Goal: Complete application form: Complete application form

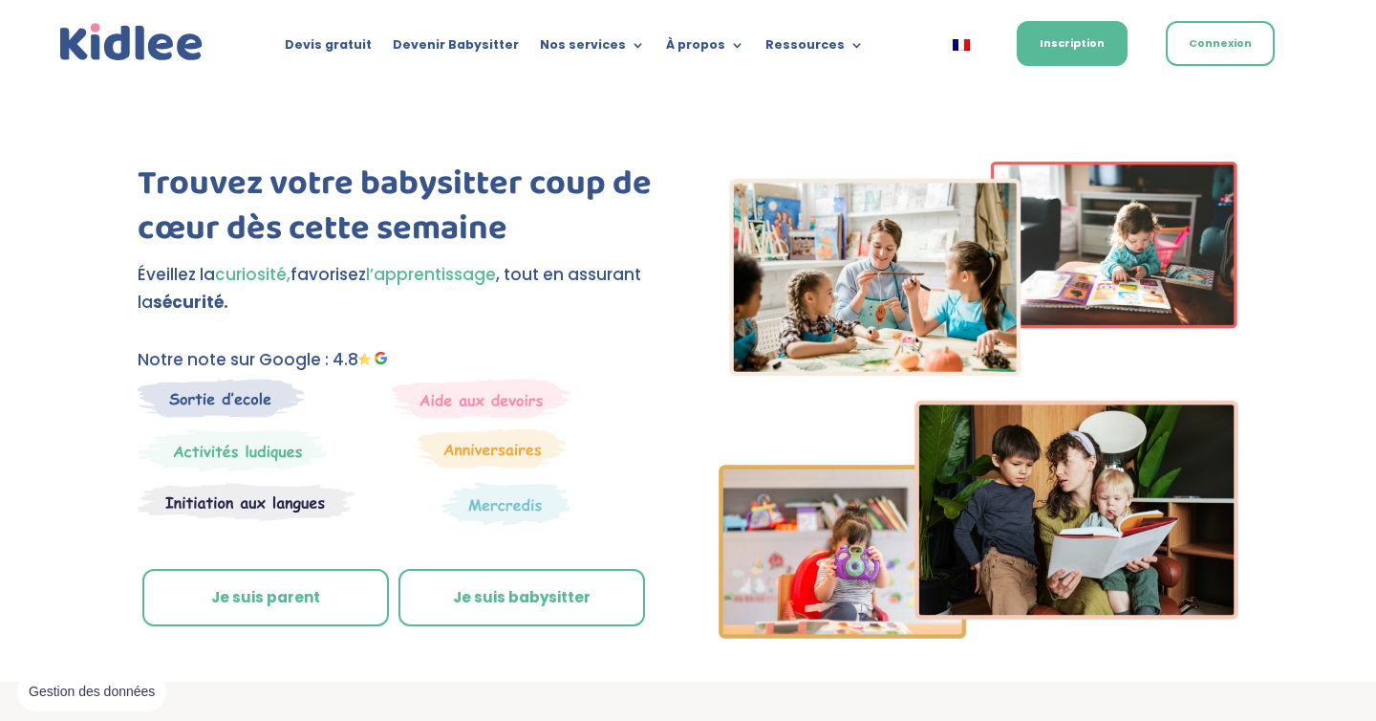
click at [309, 607] on link "Je suis parent" at bounding box center [265, 597] width 247 height 57
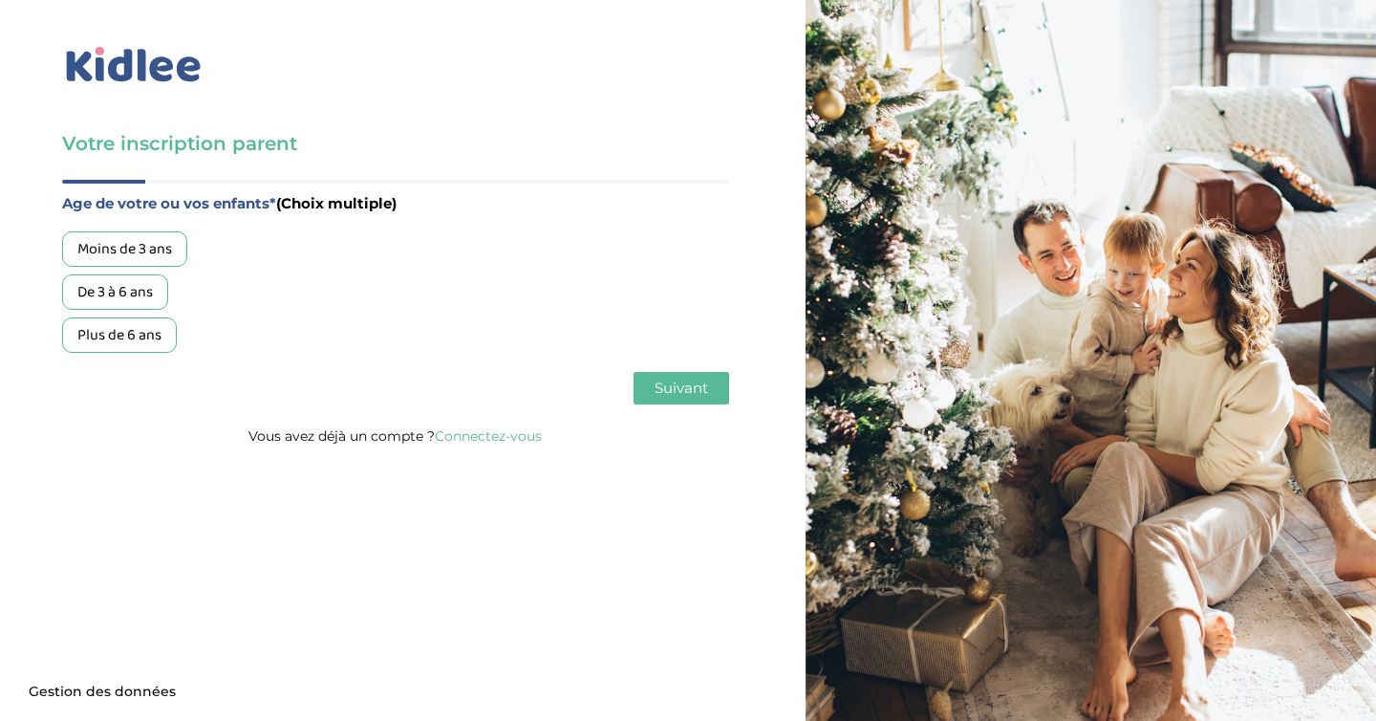
click at [138, 301] on div "De 3 à 6 ans" at bounding box center [115, 291] width 106 height 35
click at [670, 389] on span "Suivant" at bounding box center [682, 387] width 54 height 18
click at [164, 245] on div "Garde régulière" at bounding box center [128, 248] width 132 height 35
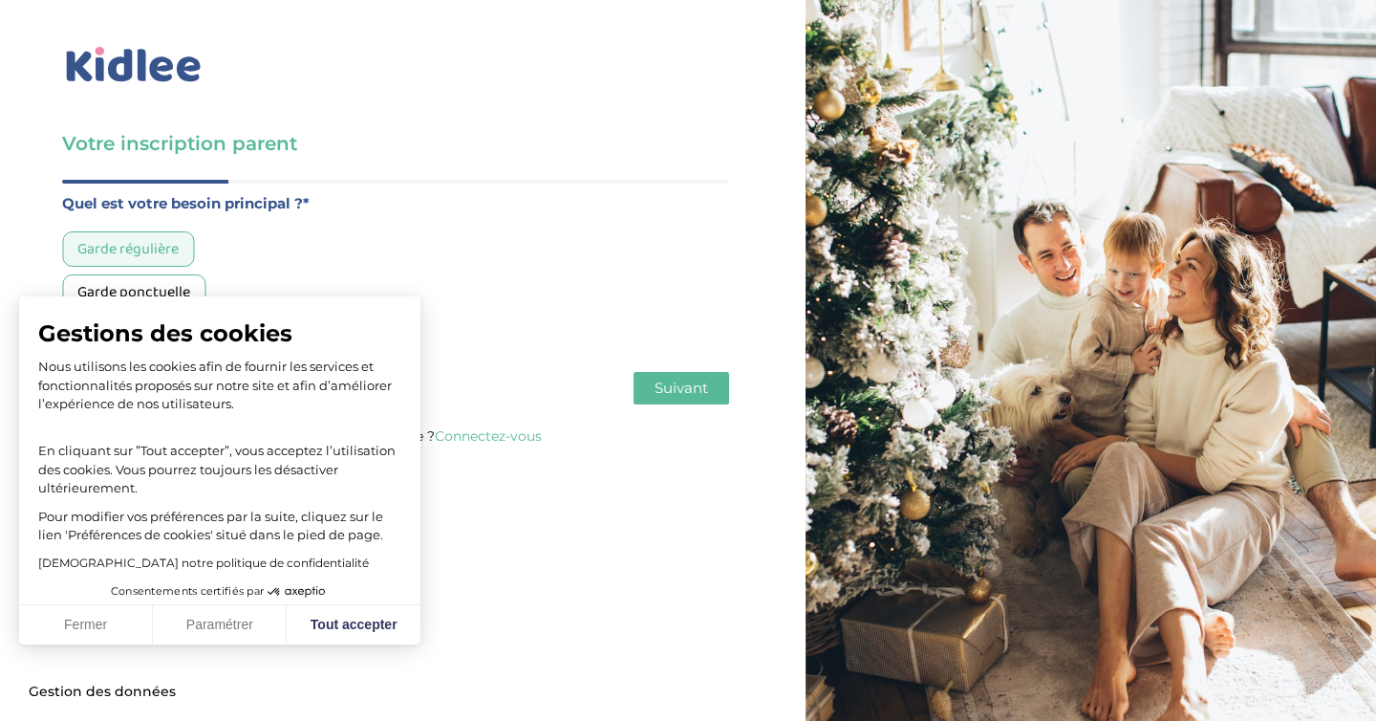
click at [671, 395] on span "Suivant" at bounding box center [682, 387] width 54 height 18
click at [375, 614] on button "Tout accepter" at bounding box center [354, 625] width 134 height 40
checkbox input "true"
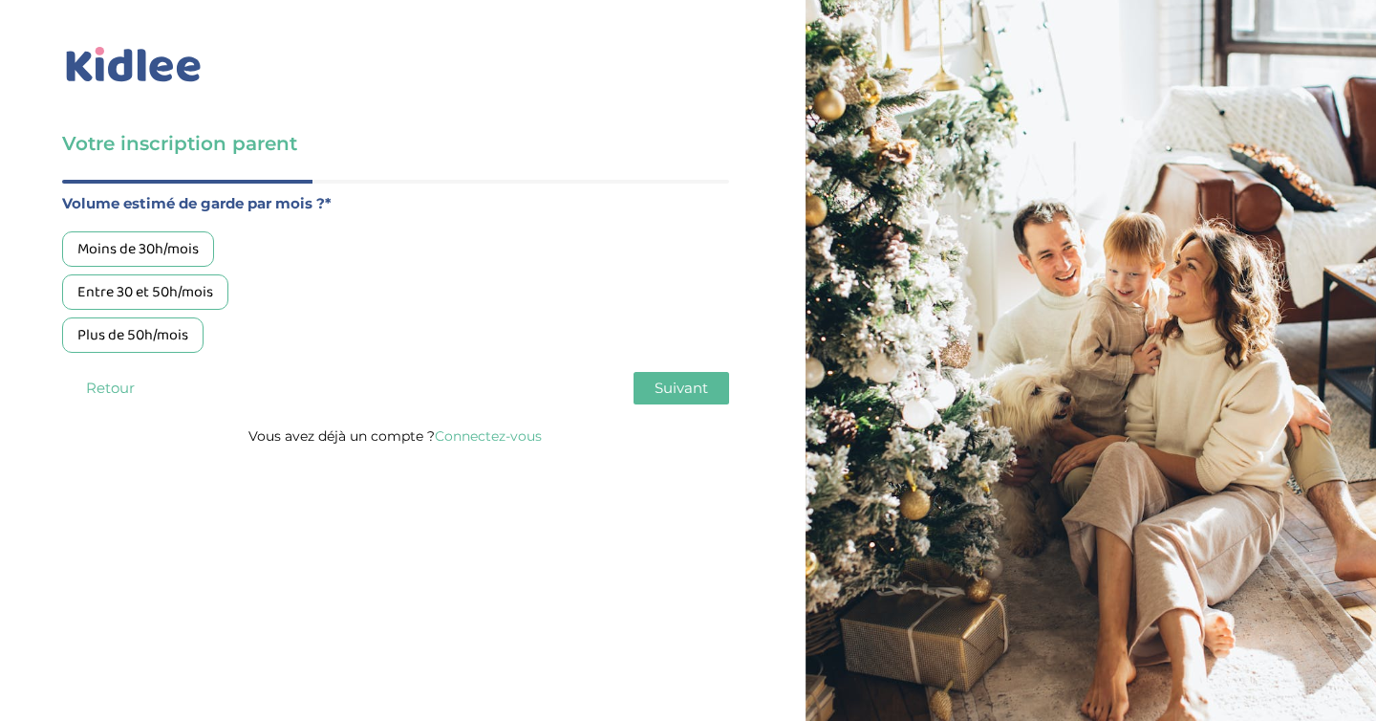
click at [164, 341] on div "Plus de 50h/mois" at bounding box center [132, 334] width 141 height 35
click at [674, 399] on button "Suivant" at bounding box center [682, 388] width 96 height 32
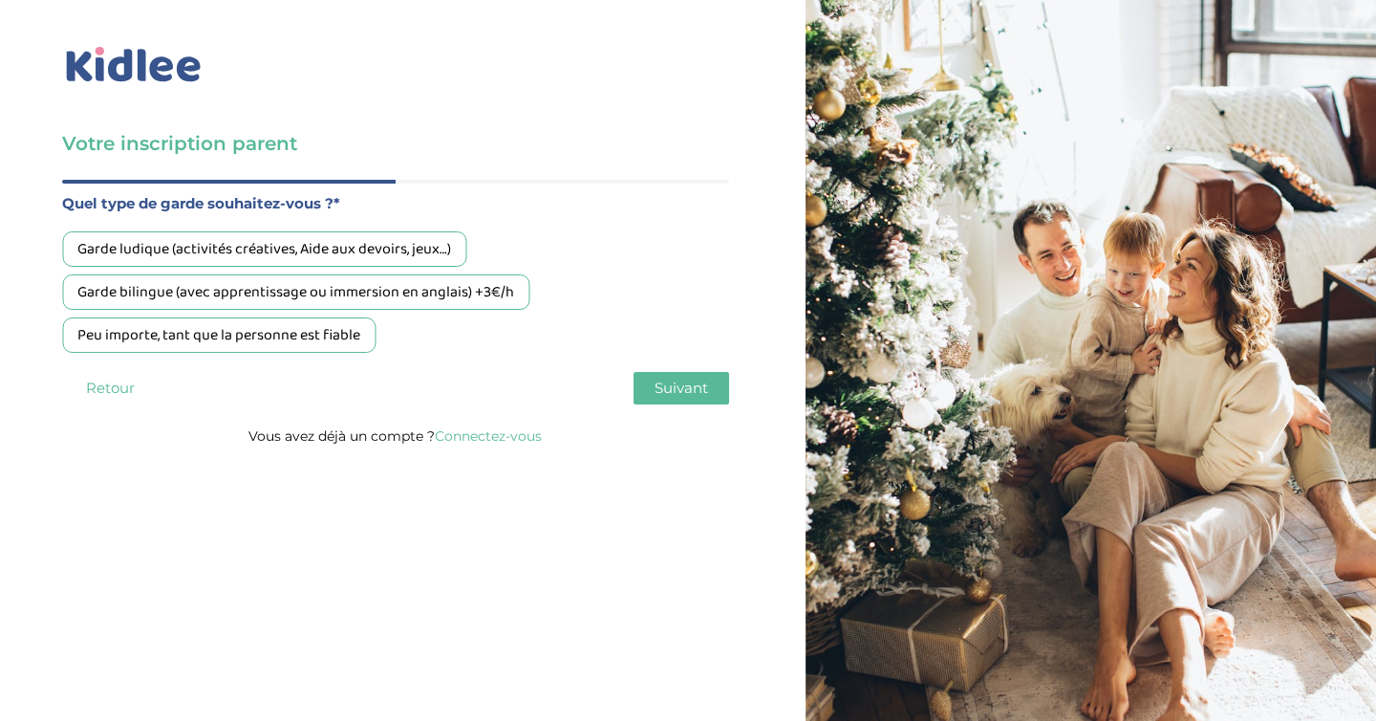
click at [263, 337] on div "Peu importe, tant que la personne est fiable" at bounding box center [218, 334] width 313 height 35
click at [692, 387] on span "Suivant" at bounding box center [682, 387] width 54 height 18
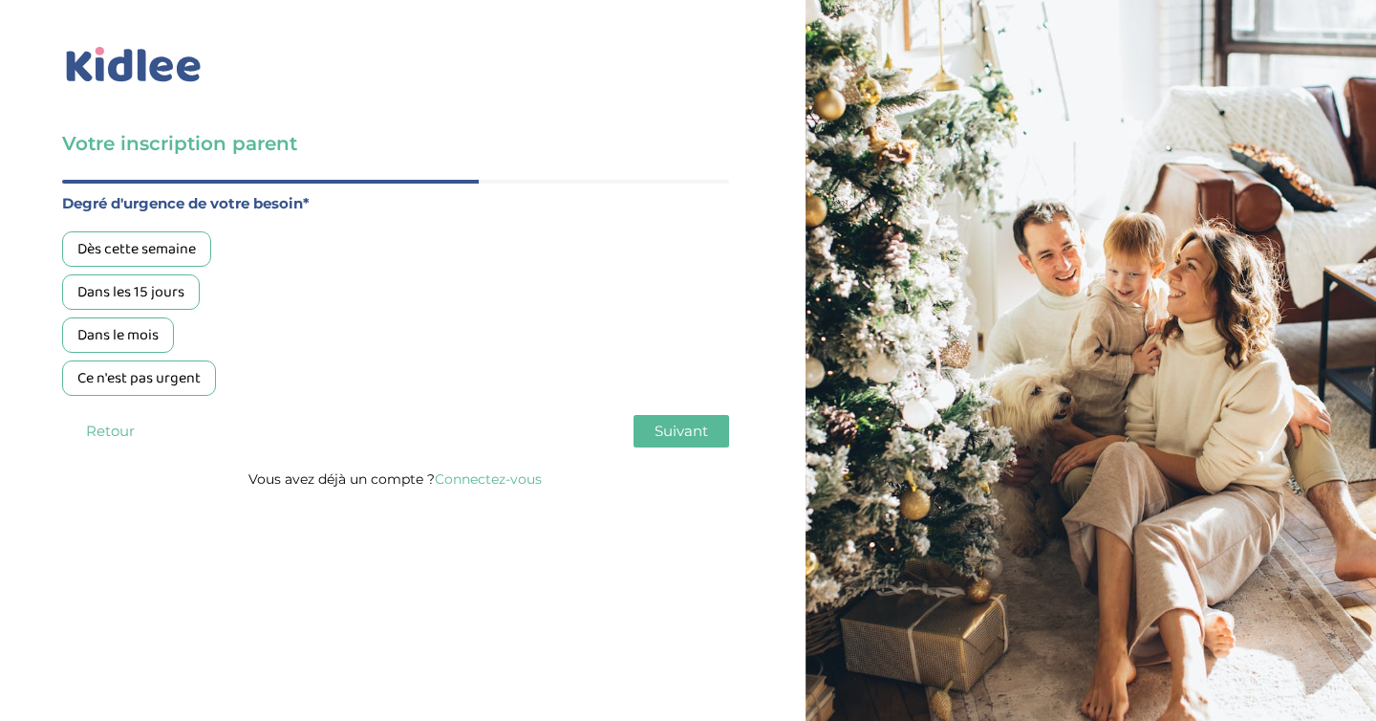
click at [173, 295] on div "Dans les 15 jours" at bounding box center [131, 291] width 138 height 35
click at [694, 435] on span "Suivant" at bounding box center [682, 430] width 54 height 18
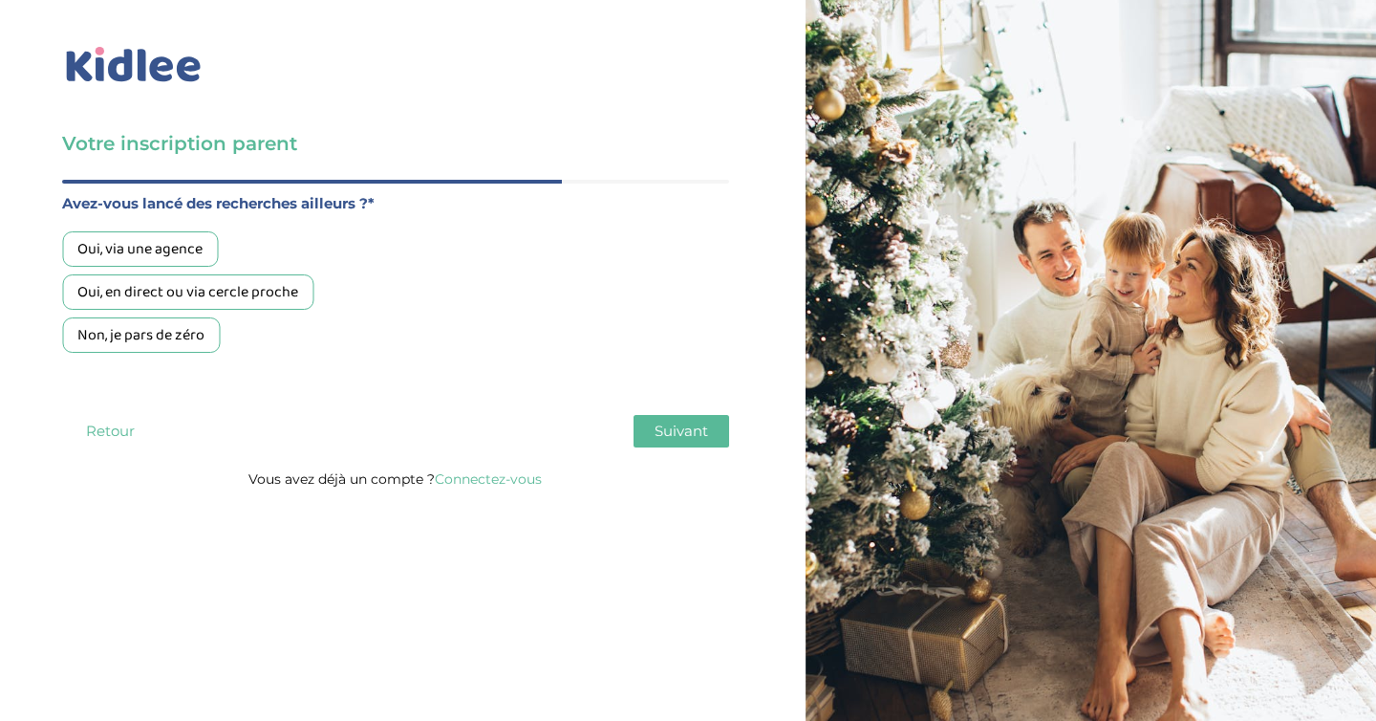
click at [109, 433] on button "Retour" at bounding box center [110, 431] width 96 height 32
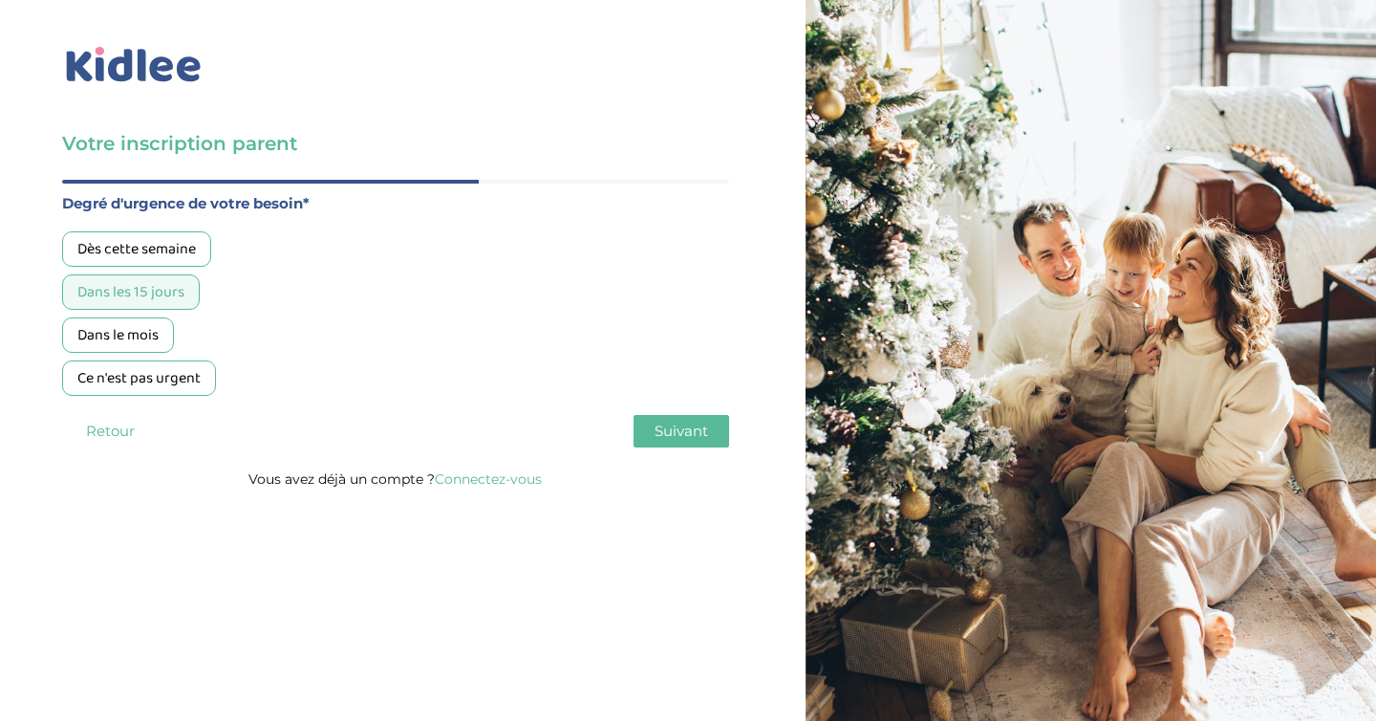
click at [160, 252] on div "Dès cette semaine" at bounding box center [136, 248] width 149 height 35
click at [137, 283] on div "Dans les 15 jours" at bounding box center [131, 291] width 138 height 35
click at [659, 430] on span "Suivant" at bounding box center [682, 430] width 54 height 18
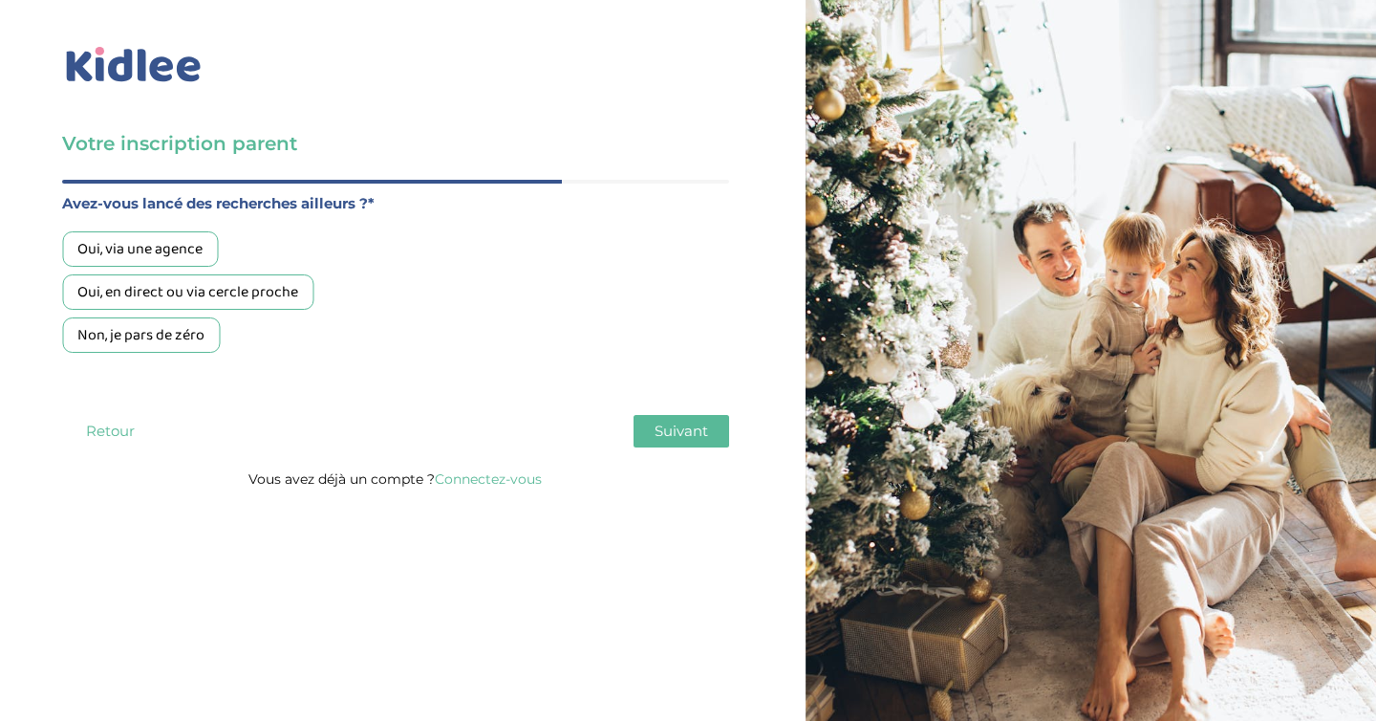
click at [191, 249] on div "Oui, via une agence" at bounding box center [140, 248] width 156 height 35
click at [710, 439] on button "Suivant" at bounding box center [682, 431] width 96 height 32
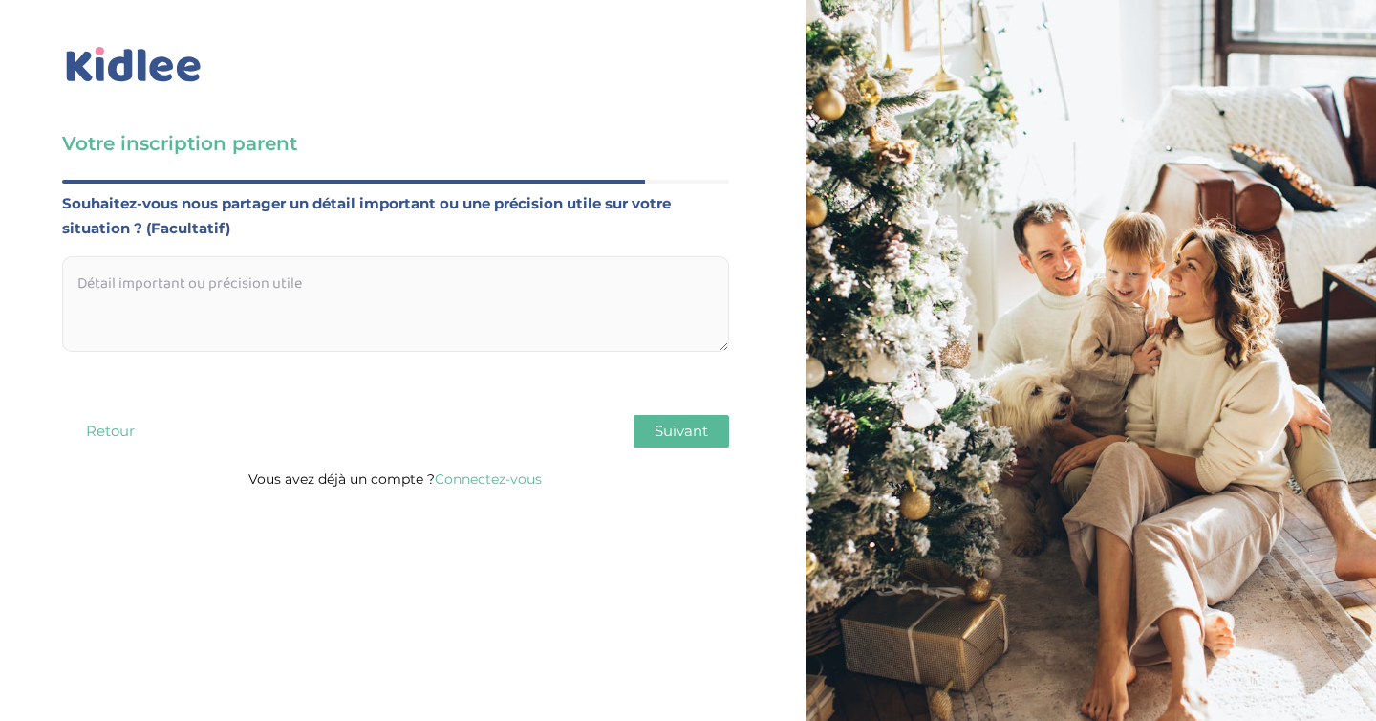
click at [481, 270] on textarea at bounding box center [395, 304] width 667 height 96
paste textarea "Kidlee - 60€ offerts sur la garde d'enfant & activités éducatives extrascolaires"
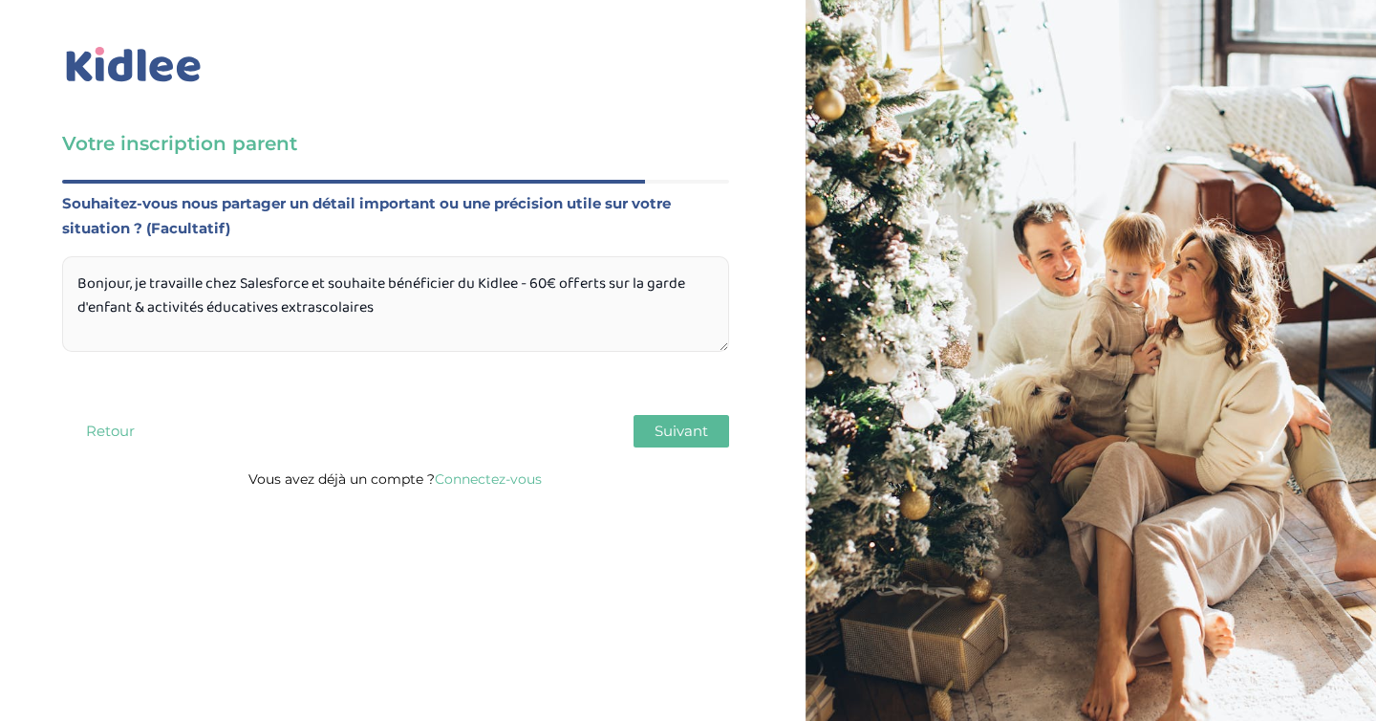
drag, startPoint x: 479, startPoint y: 280, endPoint x: 528, endPoint y: 280, distance: 48.7
click at [528, 280] on textarea "Bonjour, je travaille chez Salesforce et souhaite bénéficier du Kidlee - 60€ of…" at bounding box center [395, 304] width 667 height 96
click at [476, 311] on textarea "Bonjour, je travaille chez Salesforce et souhaite bénéficier des 60€ offerts su…" at bounding box center [395, 304] width 667 height 96
click at [365, 294] on textarea "Bonjour, je travaille chez Salesforce et souhaite bénéficier des 60€ offerts su…" at bounding box center [395, 304] width 667 height 96
click at [345, 300] on textarea "Bonjour, je travaille chez Salesforce et souhaite bénéficier des 60€ offerts su…" at bounding box center [395, 304] width 667 height 96
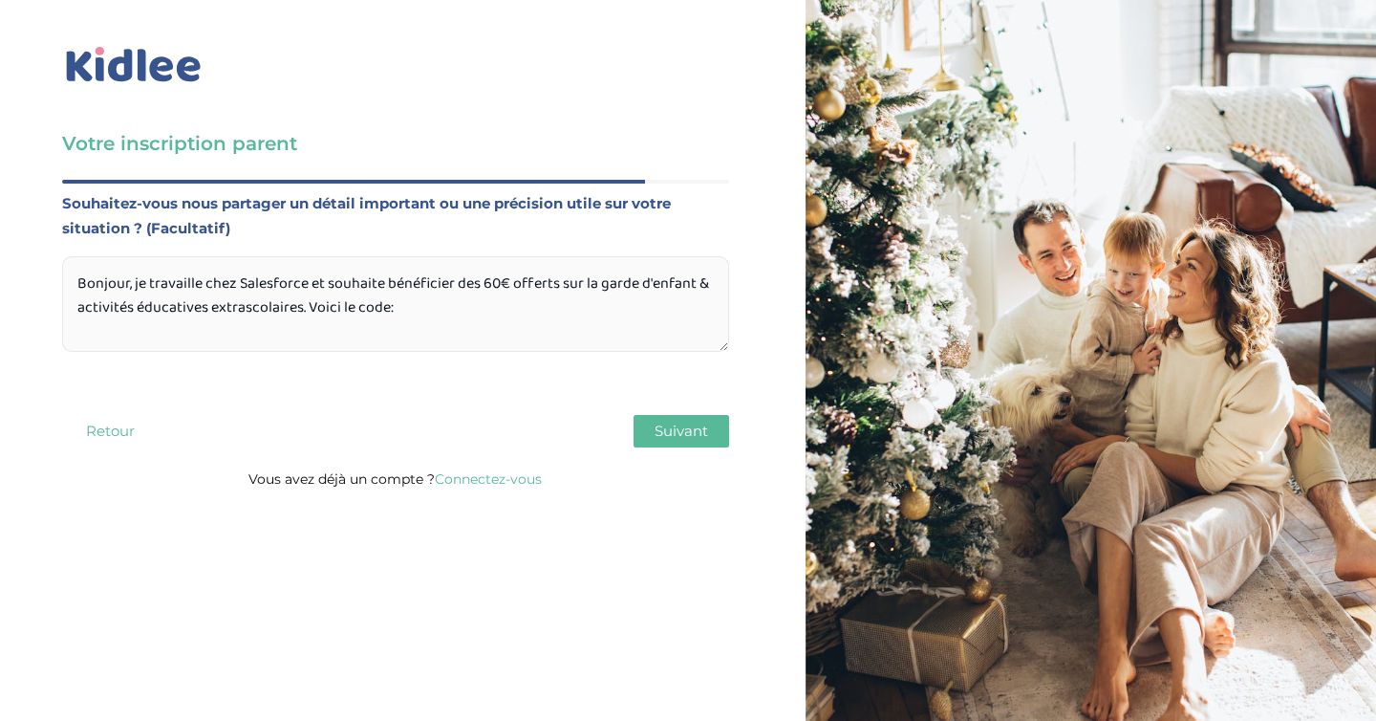
paste textarea "HAPPYCOMITEO"
type textarea "Bonjour, je travaille chez Salesforce et souhaite bénéficier des 60€ offerts su…"
click at [339, 469] on p "Vous avez déjà un compte ? Connectez-vous" at bounding box center [395, 478] width 667 height 25
click at [688, 438] on span "Suivant" at bounding box center [682, 430] width 54 height 18
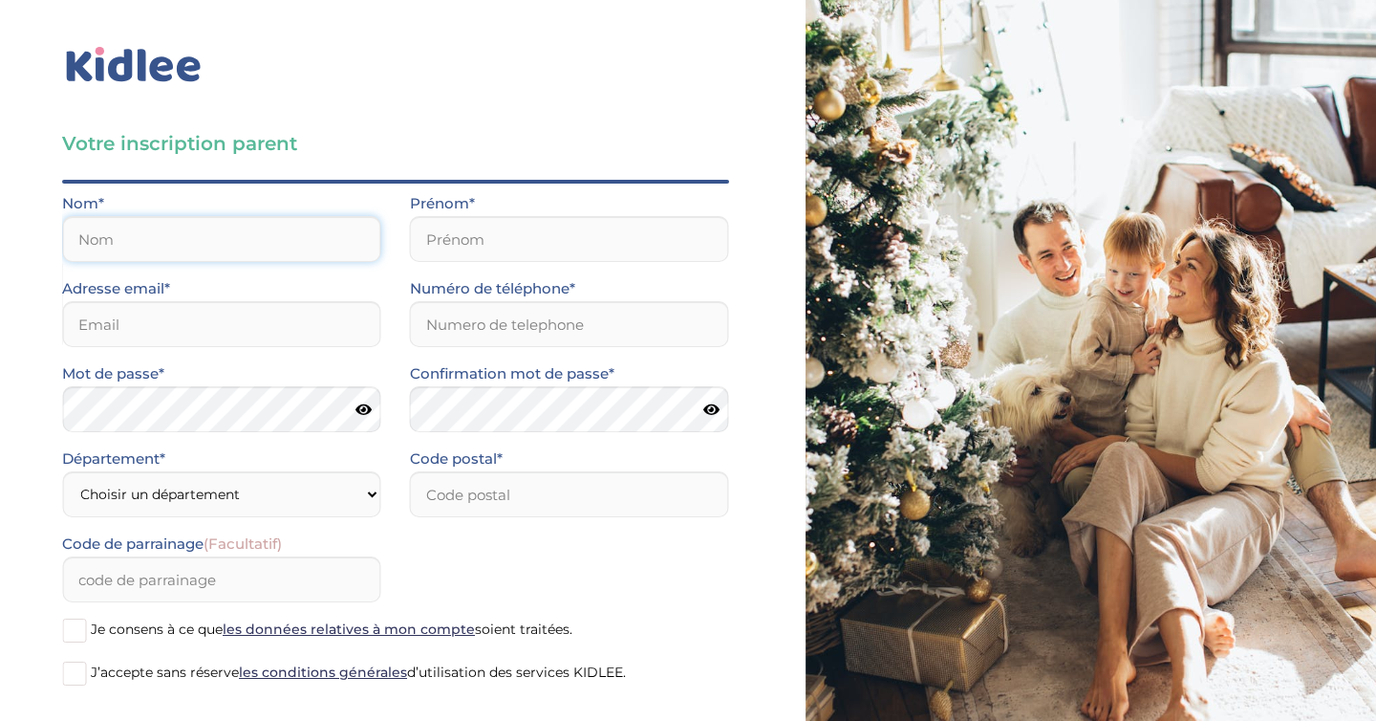
click at [223, 249] on input "text" at bounding box center [221, 239] width 319 height 46
type input "Blum"
type input "Scarlett"
type input "blumscarlett@gmail.com"
type input "0699312679"
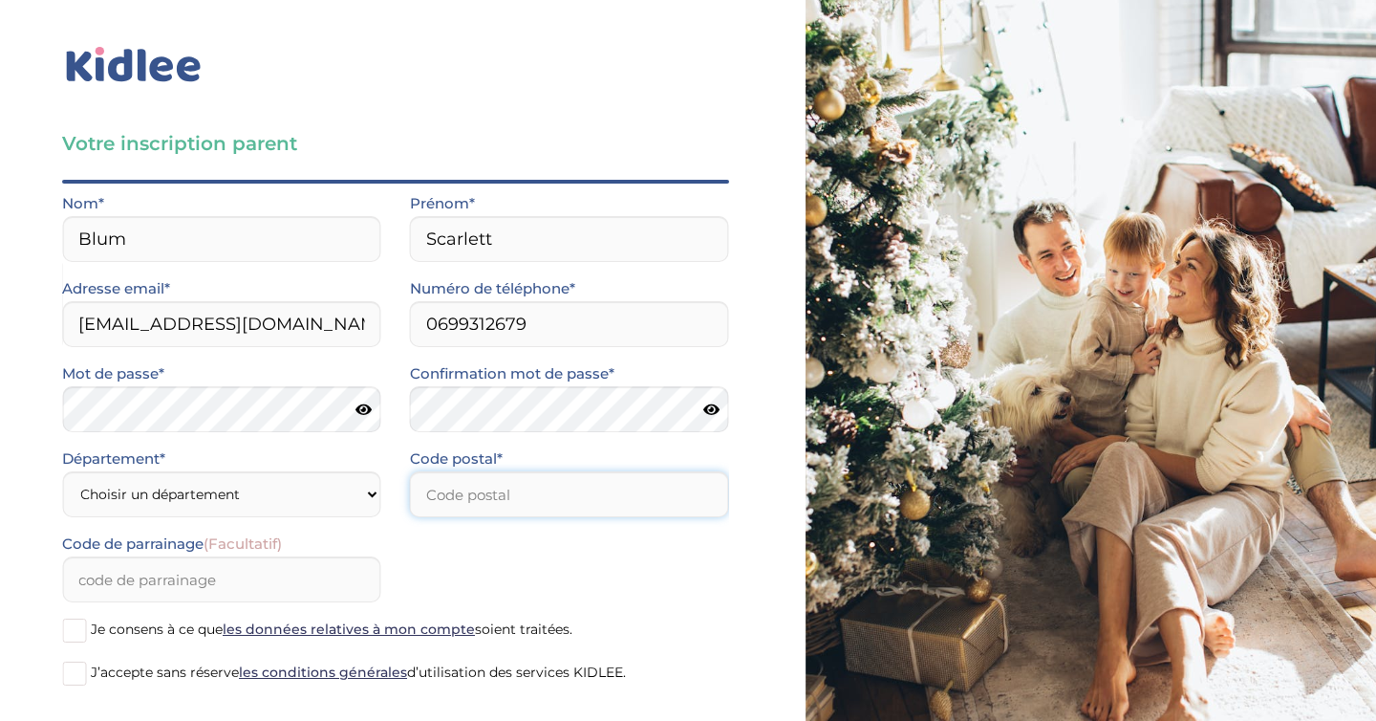
type input "75003"
click at [261, 497] on select "Choisir un département Paris (75) Hauts-de-Seine (92) Yvelines (78) Val-de-Marn…" at bounding box center [221, 494] width 319 height 46
select select "75"
click at [62, 471] on select "Choisir un département Paris (75) Hauts-de-Seine (92) Yvelines (78) Val-de-Marn…" at bounding box center [221, 494] width 319 height 46
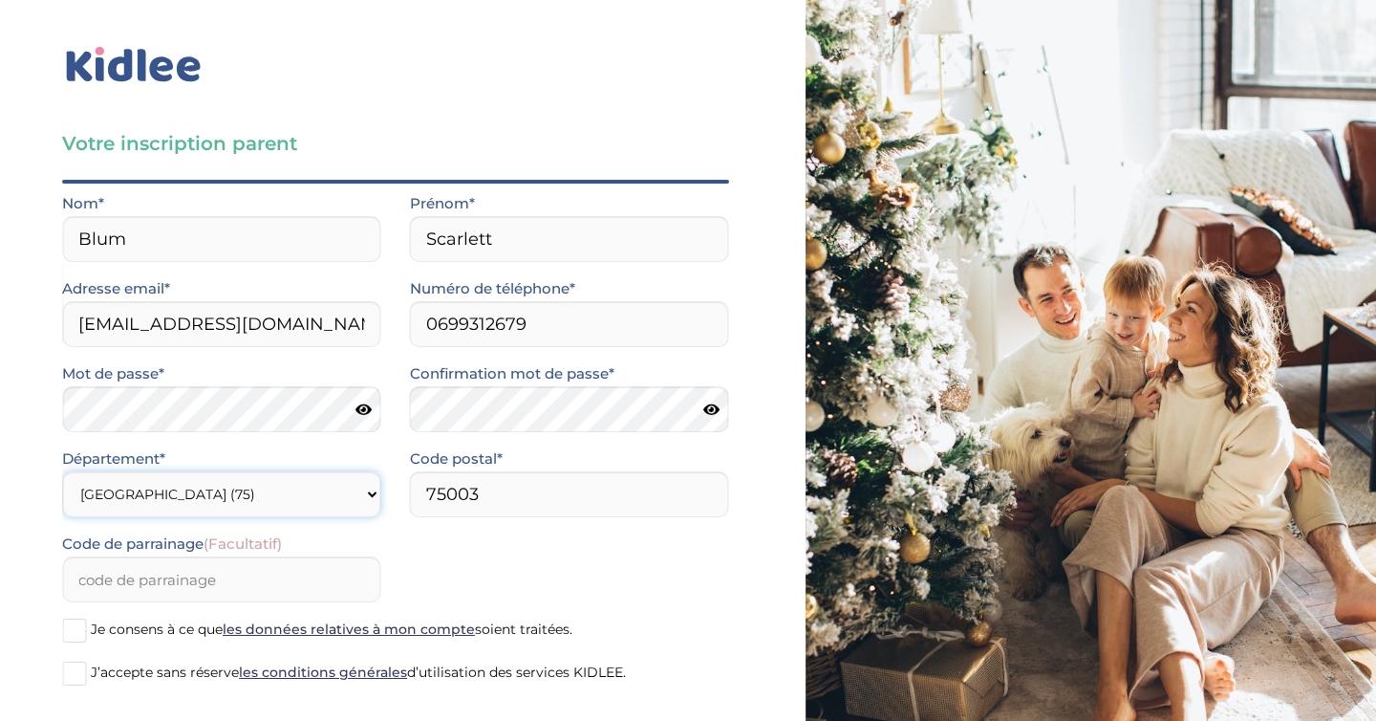
scroll to position [87, 0]
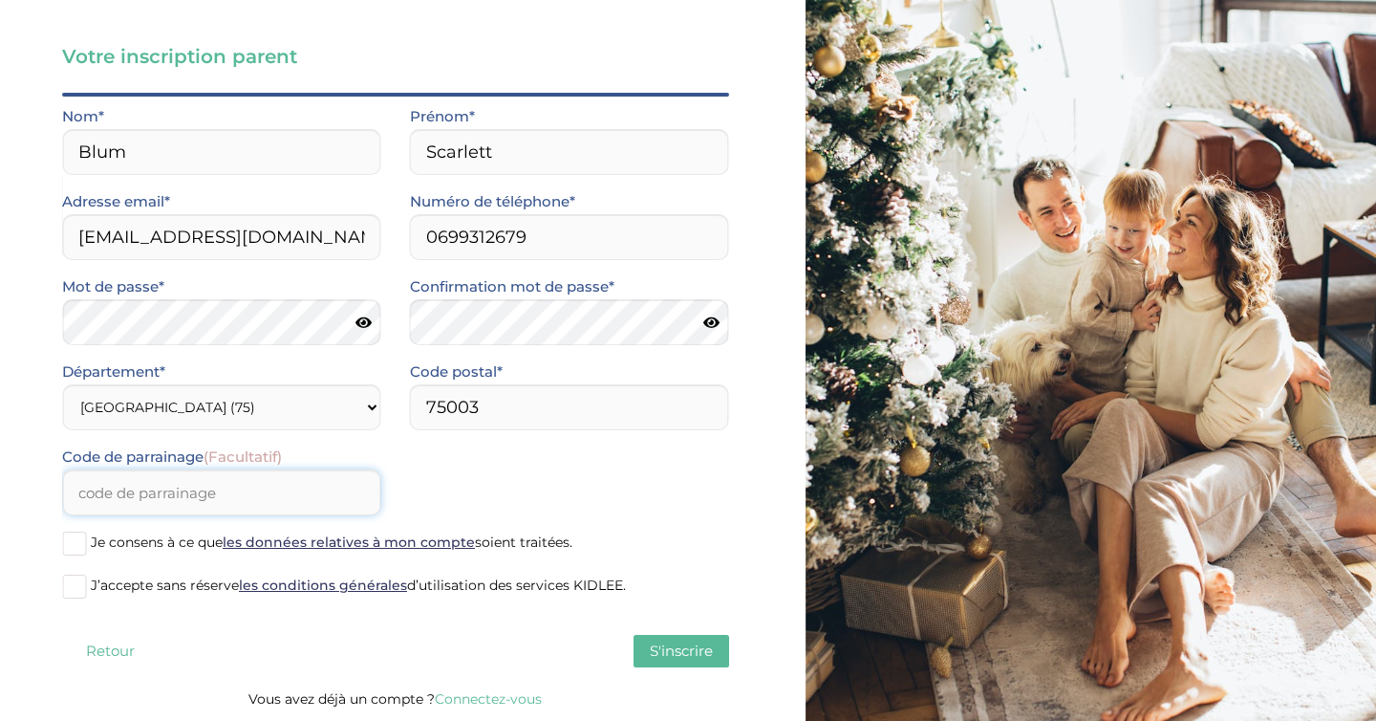
click at [308, 490] on input "Code de parrainage (Facultatif)" at bounding box center [221, 492] width 319 height 46
paste input "HAPPYCOMITEO"
type input "HAPPYCOMITEO"
click at [81, 554] on span at bounding box center [74, 543] width 24 height 24
click at [0, 0] on input "Je consens à ce que les données relatives à mon compte soient traitées." at bounding box center [0, 0] width 0 height 0
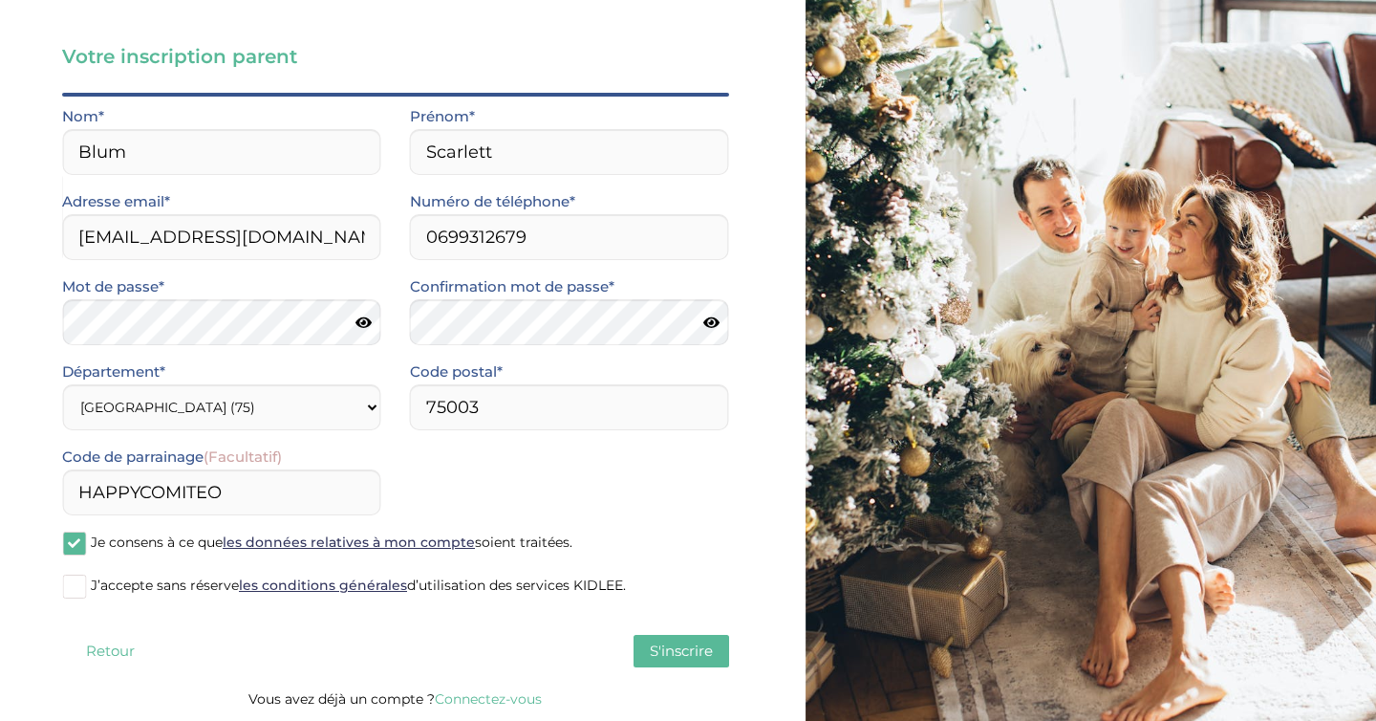
click at [75, 594] on span at bounding box center [74, 586] width 24 height 24
click at [0, 0] on input "J’accepte sans réserve les conditions générales d’utilisation des services KIDL…" at bounding box center [0, 0] width 0 height 0
click at [655, 641] on span "S'inscrire" at bounding box center [681, 650] width 63 height 18
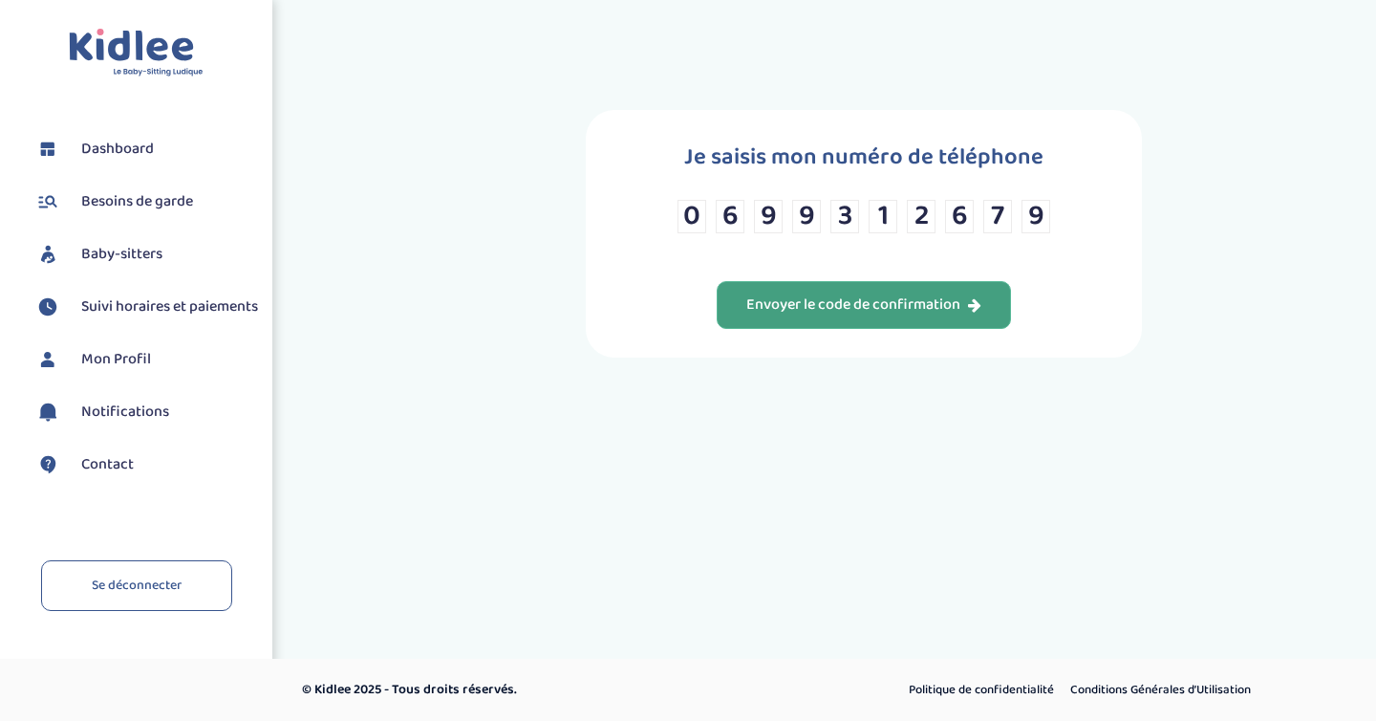
click at [896, 309] on div "Envoyer le code de confirmation" at bounding box center [863, 305] width 235 height 22
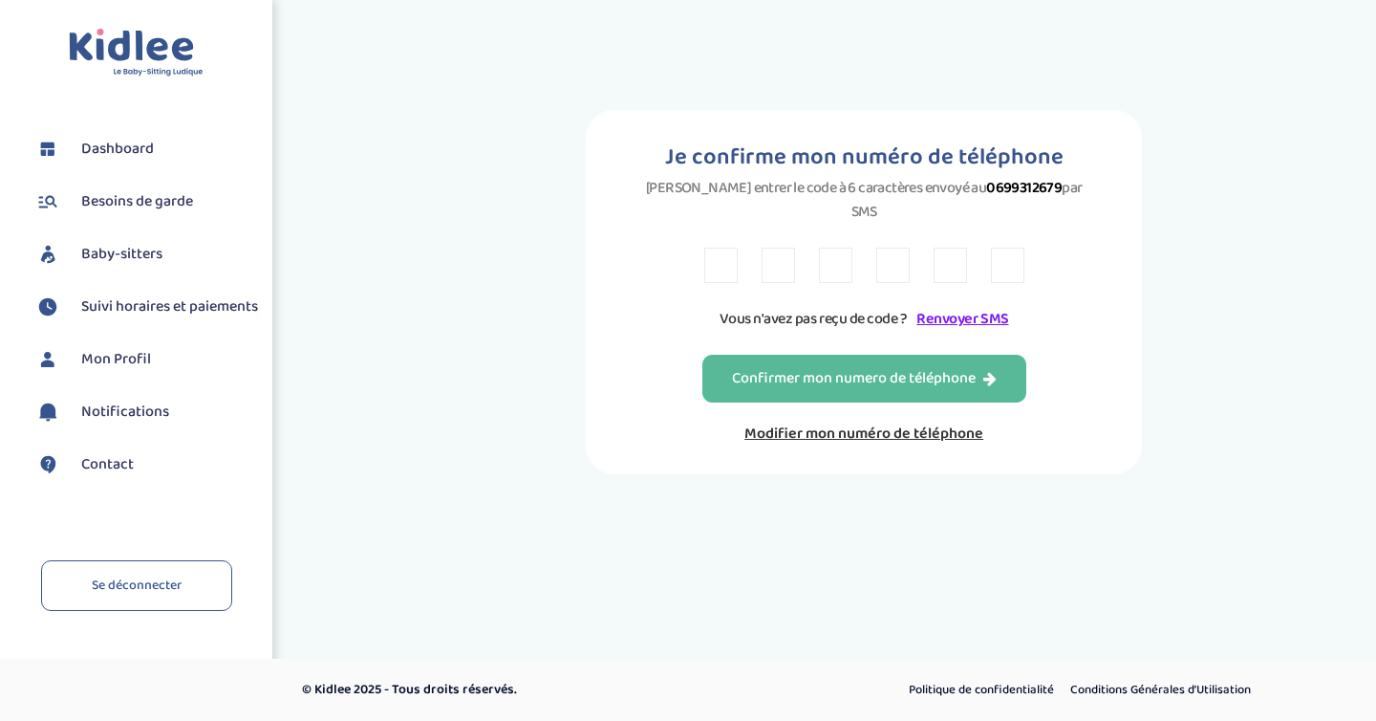
click at [704, 248] on input "text" at bounding box center [720, 265] width 33 height 35
type input "J"
type input "L"
type input "C"
type input "R"
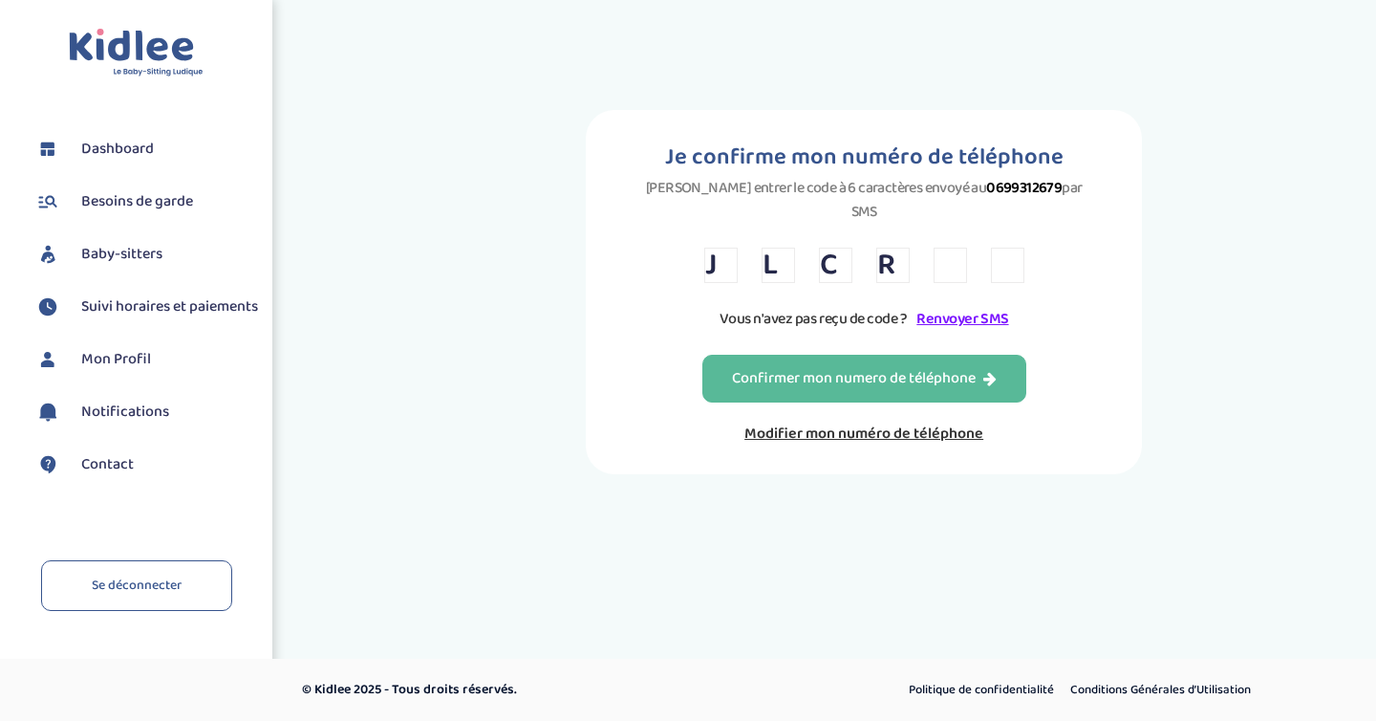
type input "B"
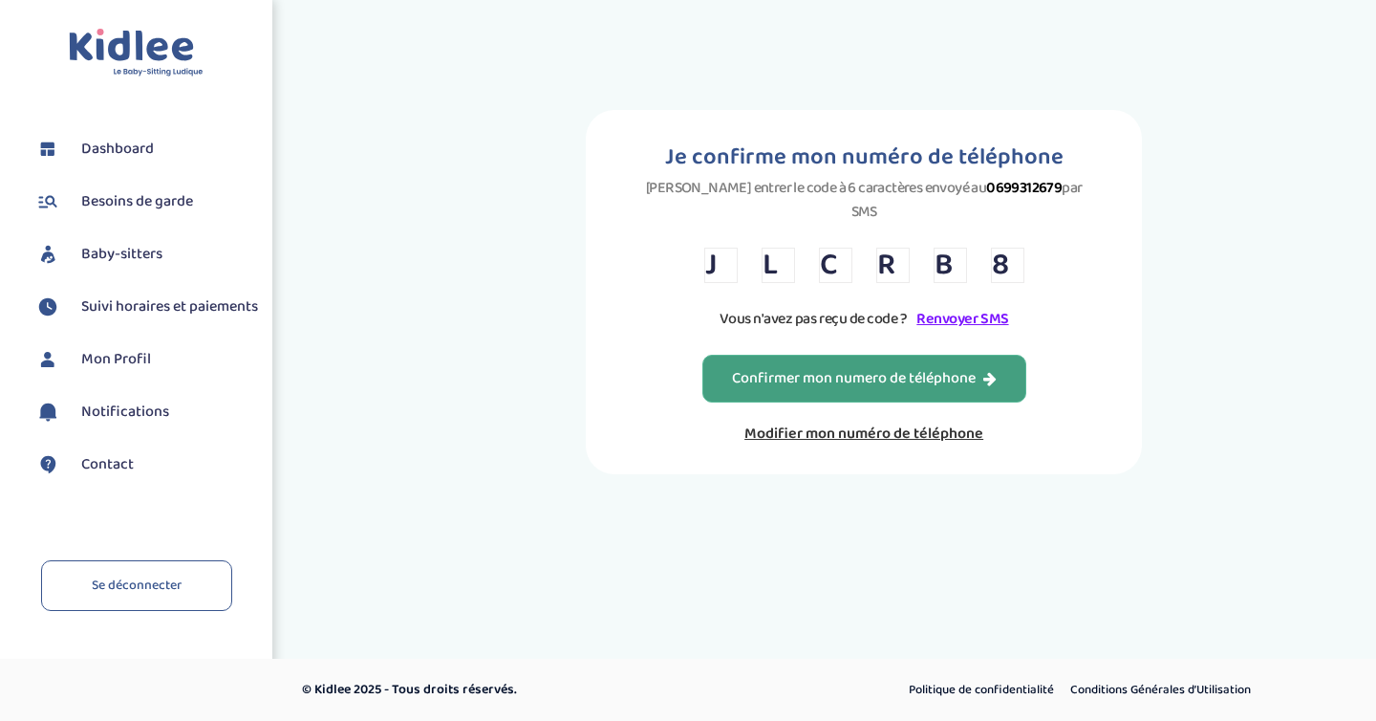
type input "8"
click at [751, 355] on button "Confirmer mon numero de téléphone" at bounding box center [864, 379] width 324 height 48
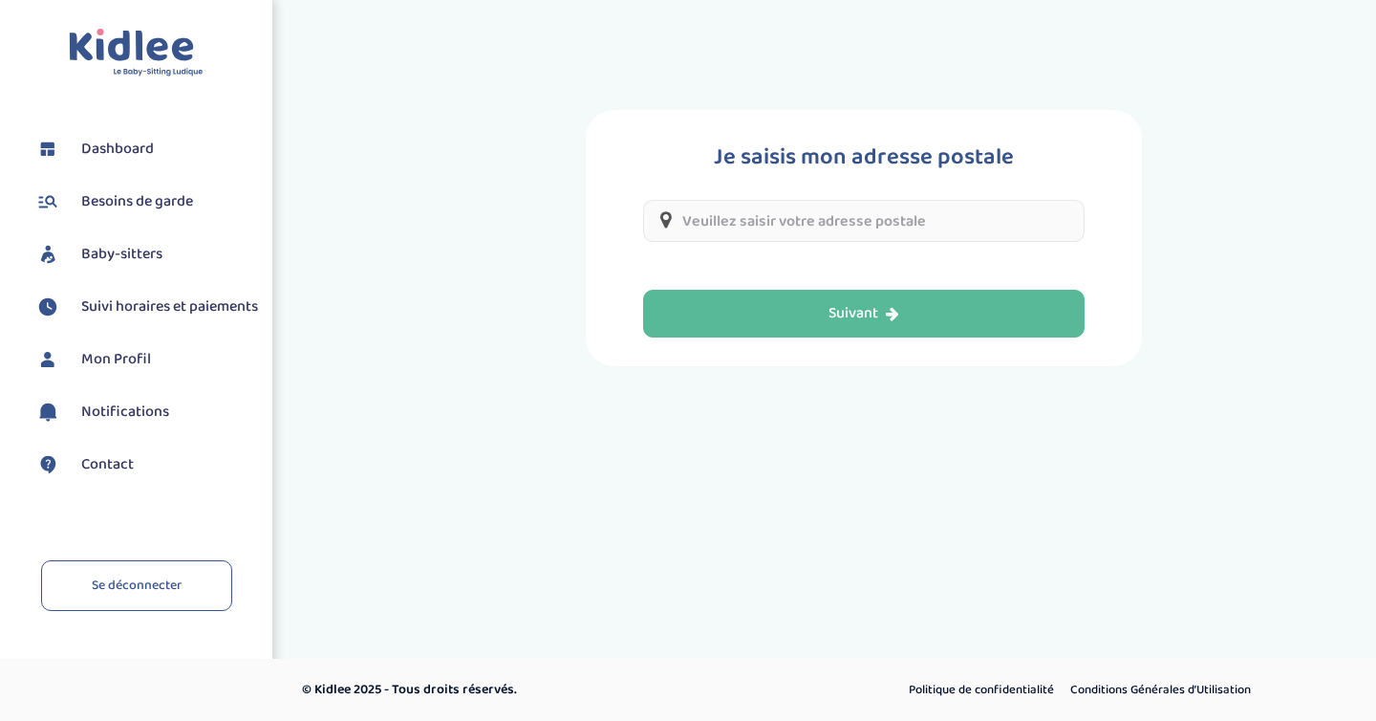
click at [823, 214] on input "text" at bounding box center [864, 221] width 442 height 42
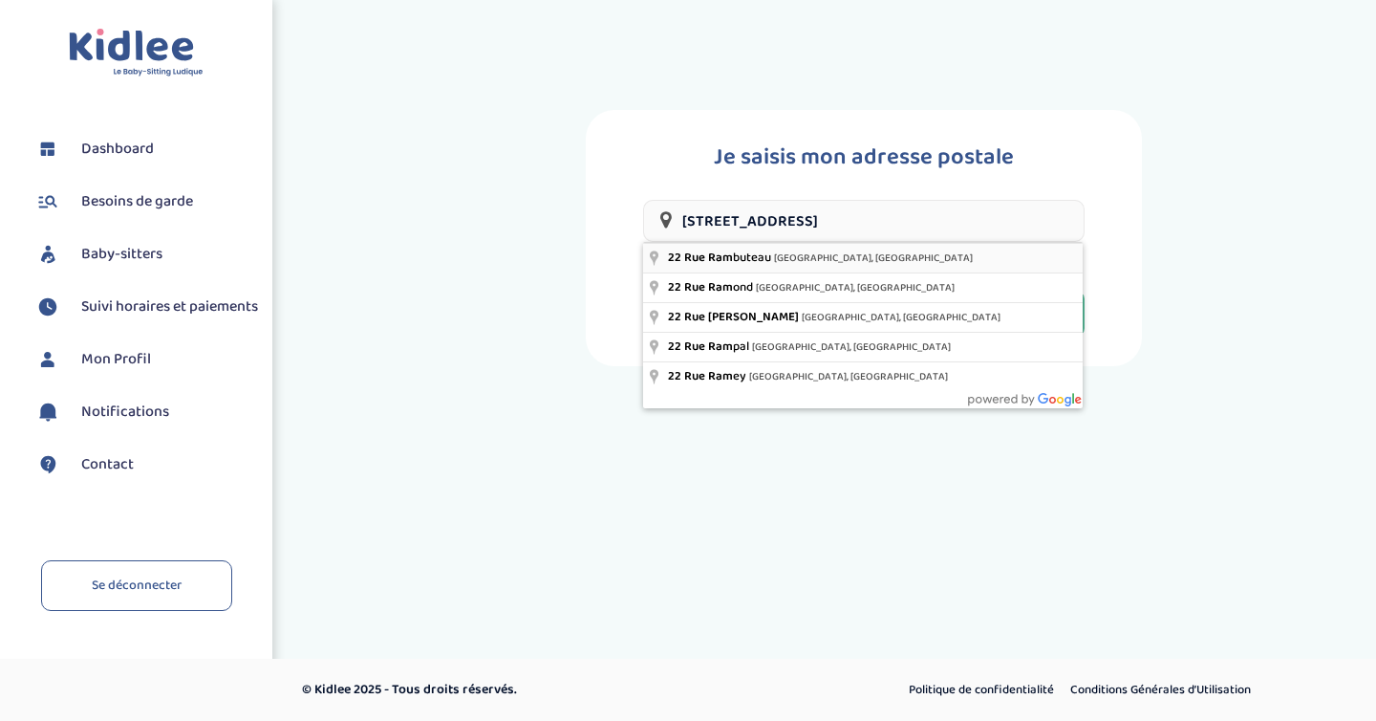
type input "22 Rue Rambuteau, Paris, France"
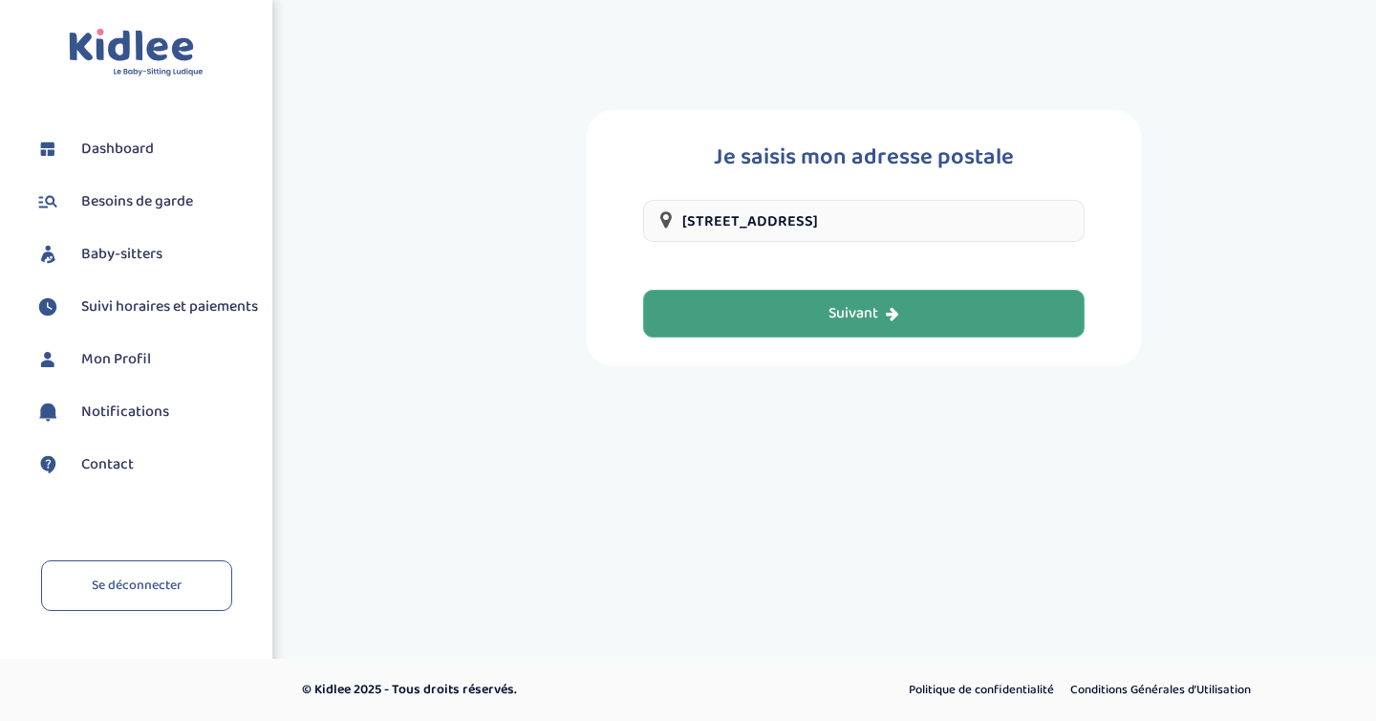
click at [844, 322] on div "Suivant" at bounding box center [864, 314] width 71 height 22
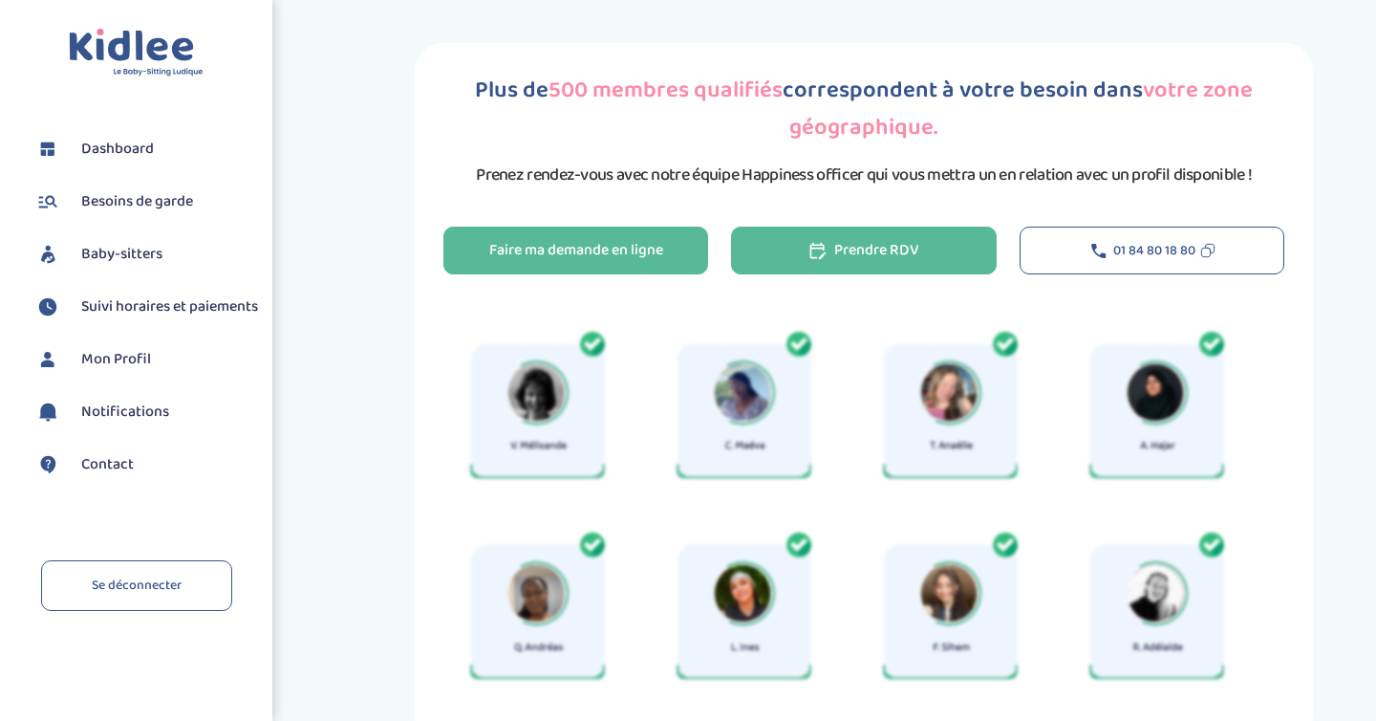
click at [788, 247] on button "Prendre RDV" at bounding box center [863, 251] width 265 height 48
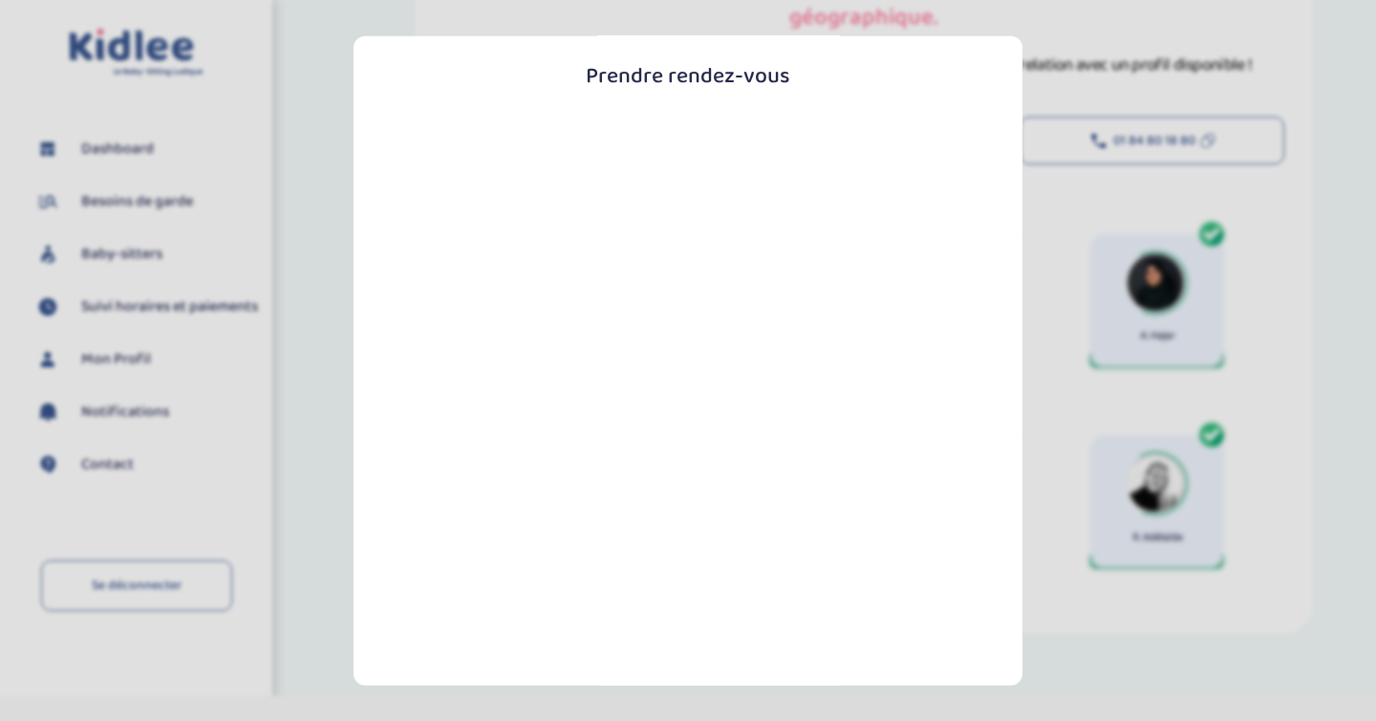
scroll to position [108, 0]
click at [1063, 462] on section "Prendre rendez-vous Fermer" at bounding box center [688, 360] width 1376 height 721
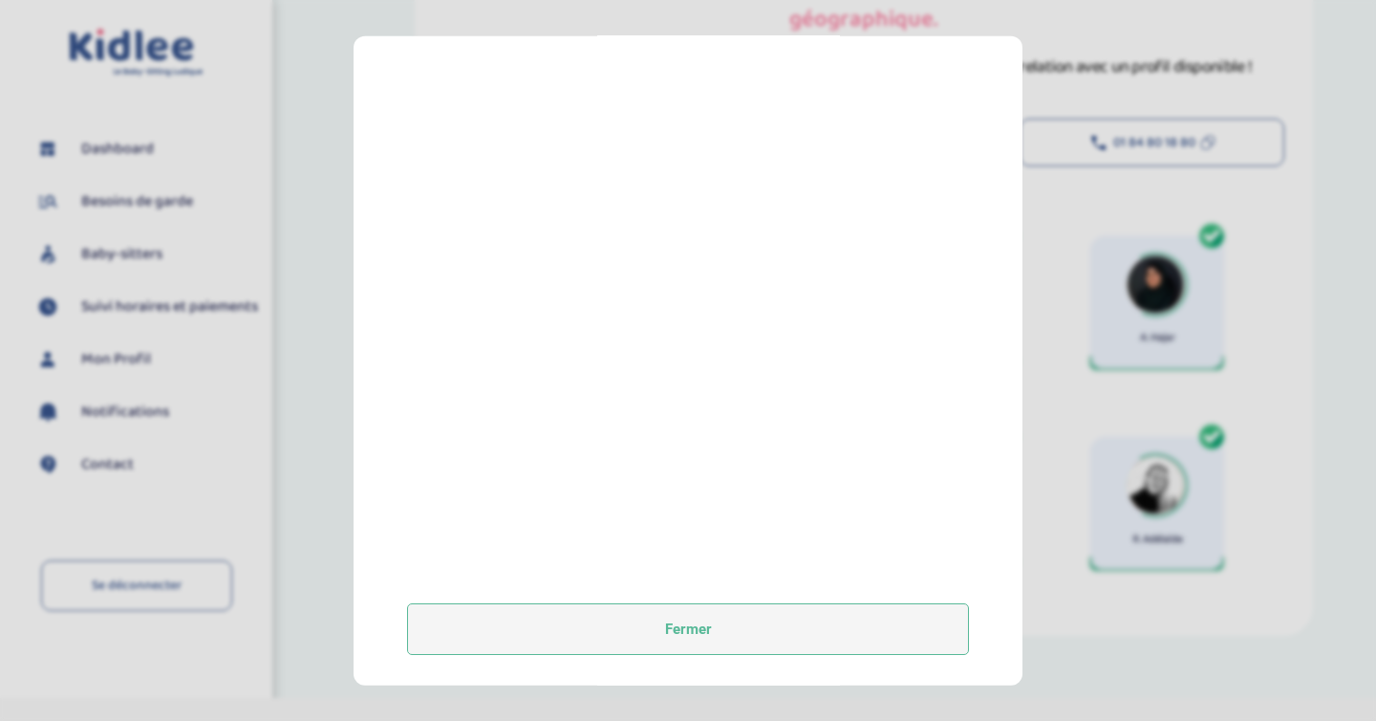
click at [863, 626] on button "Fermer" at bounding box center [688, 629] width 562 height 52
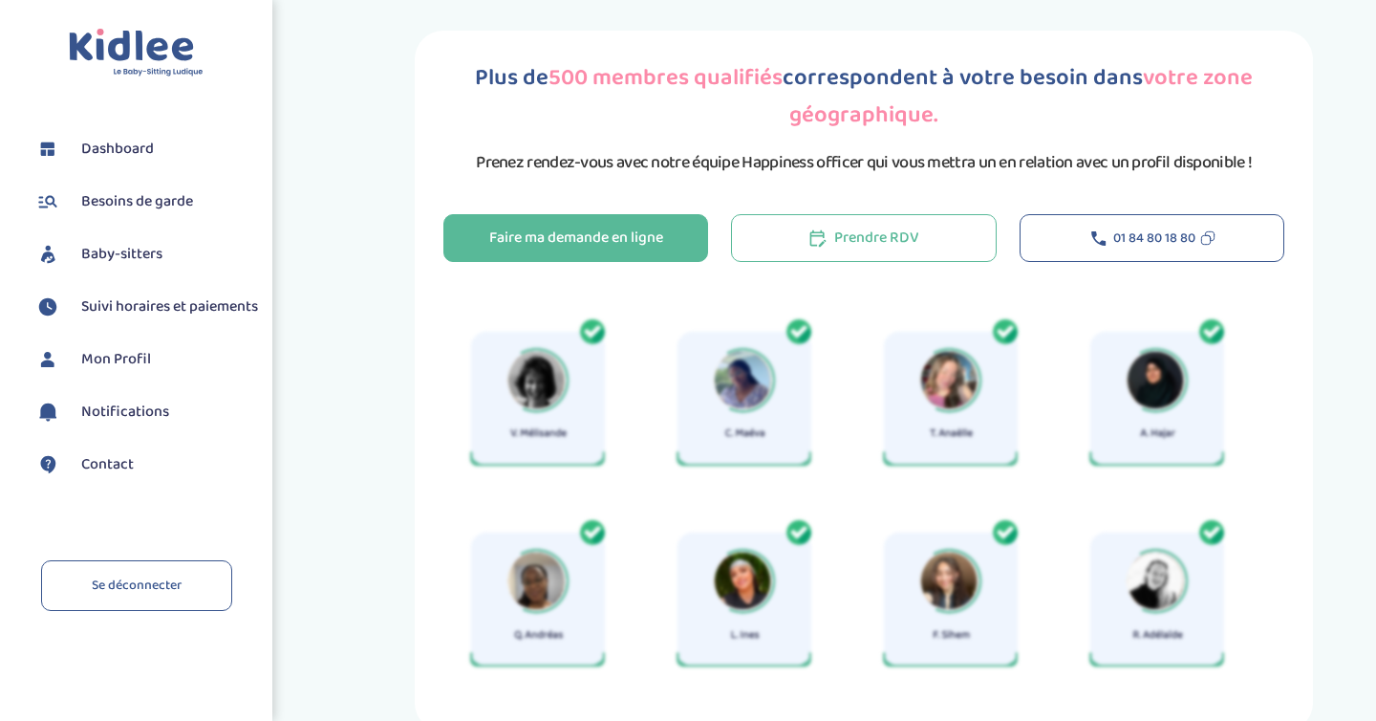
scroll to position [0, 0]
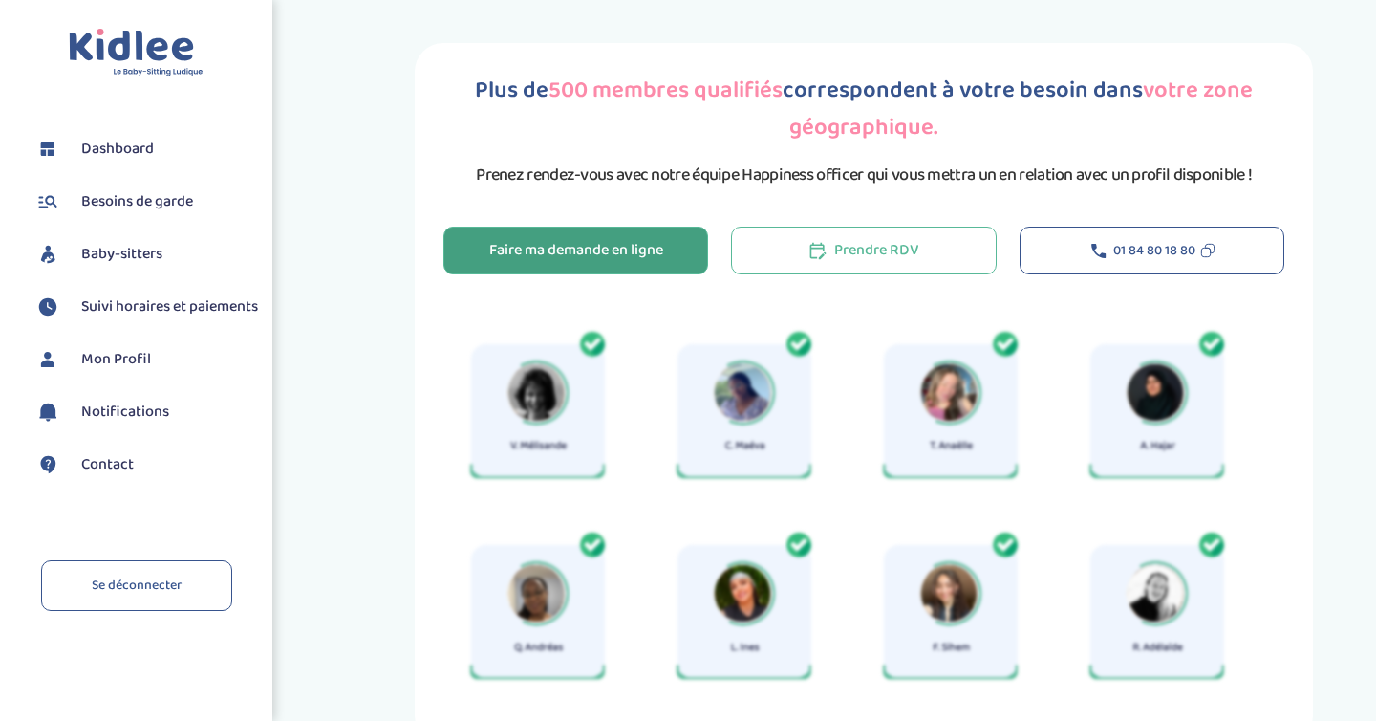
click at [582, 249] on div "Faire ma demande en ligne" at bounding box center [576, 251] width 174 height 22
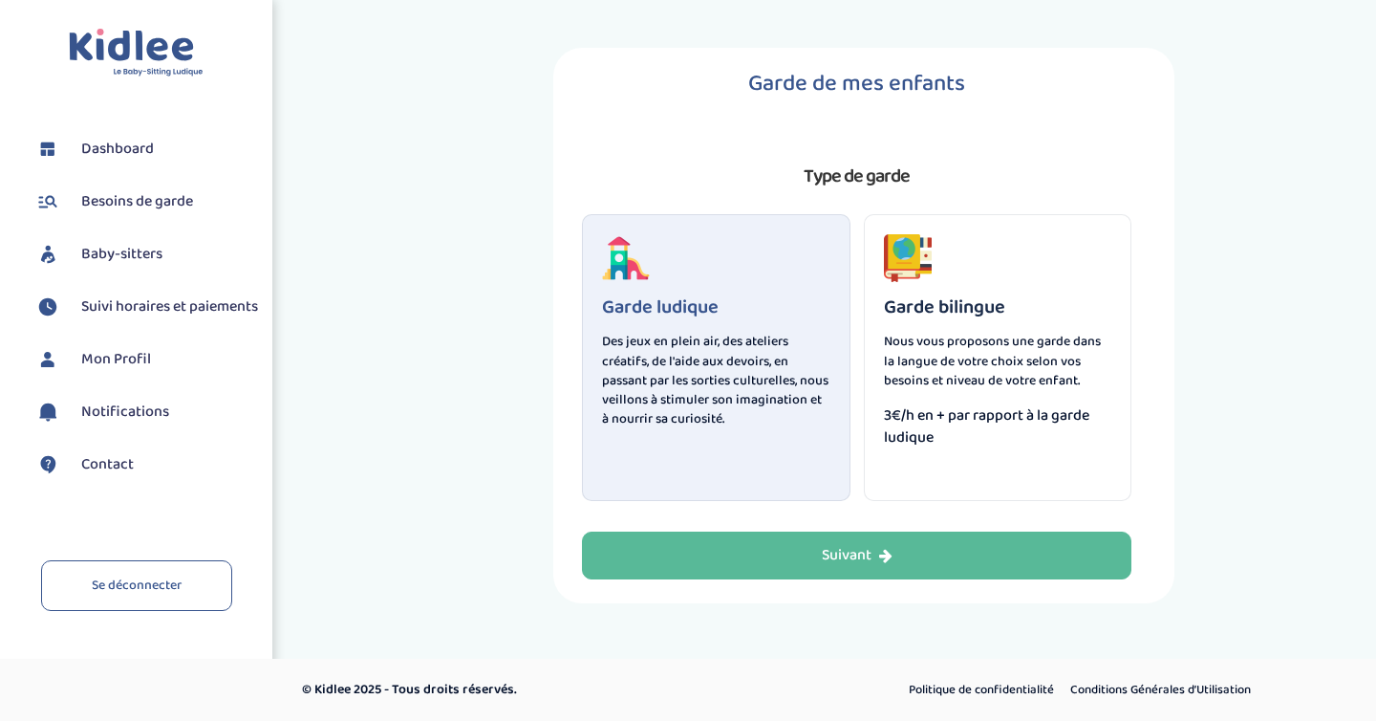
click at [731, 407] on p "Des jeux en plein air, des ateliers créatifs, de l'aide aux devoirs, en passant…" at bounding box center [716, 380] width 228 height 97
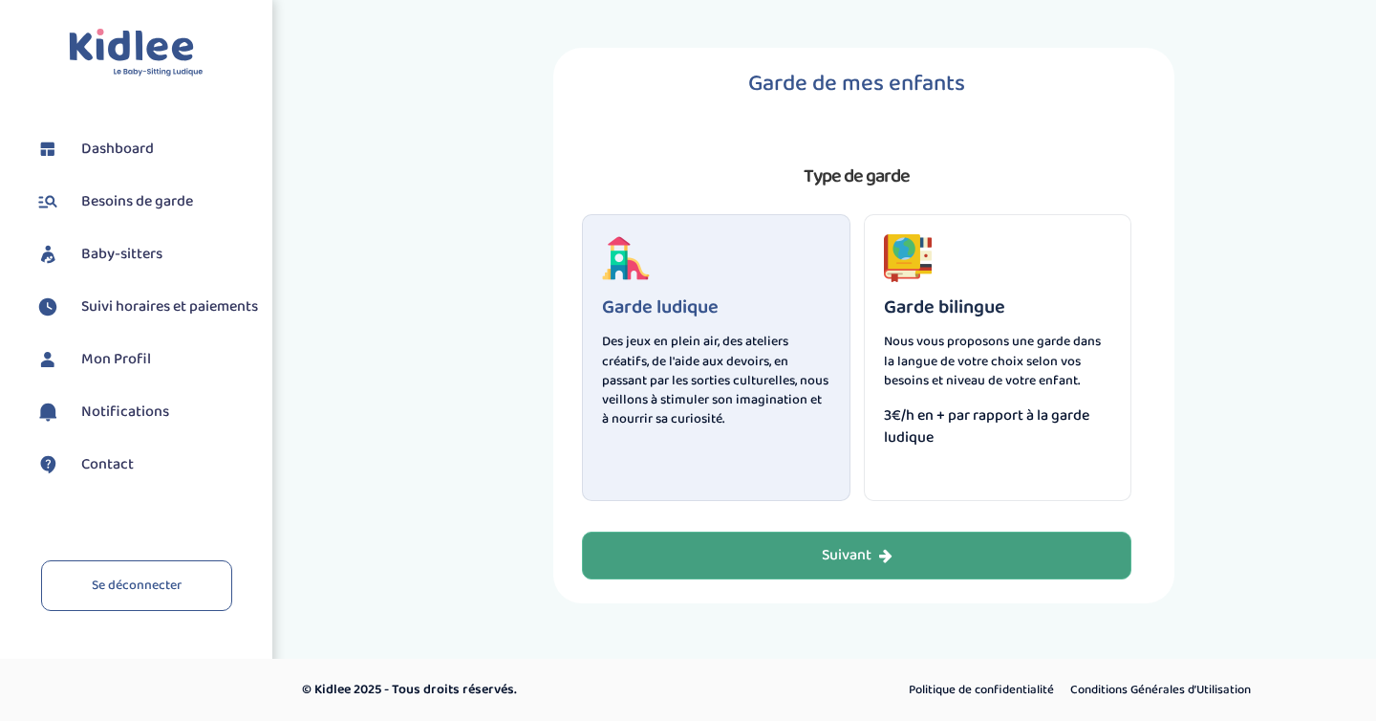
click at [759, 571] on button "Suivant" at bounding box center [857, 555] width 550 height 48
